Goal: Use online tool/utility

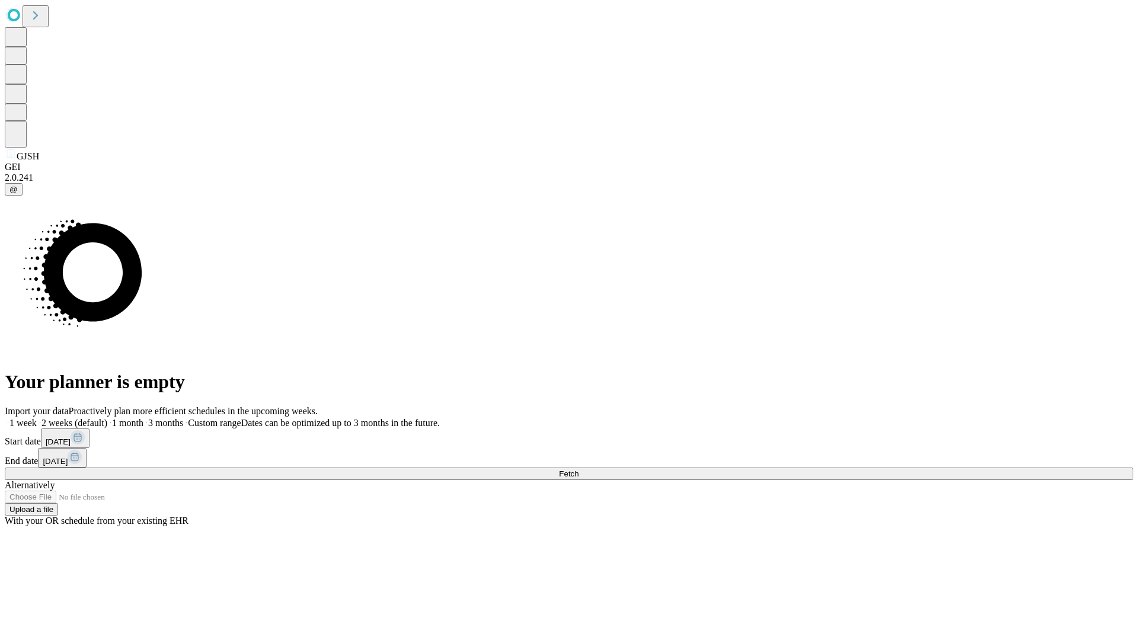
click at [578, 469] on span "Fetch" at bounding box center [569, 473] width 20 height 9
